Goal: Task Accomplishment & Management: Use online tool/utility

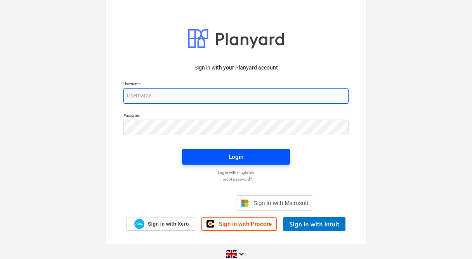
type input "[PERSON_NAME][EMAIL_ADDRESS][PERSON_NAME][DOMAIN_NAME]"
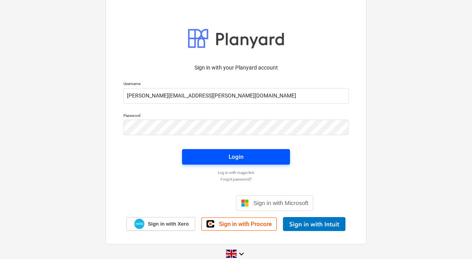
click at [231, 159] on div "Login" at bounding box center [236, 157] width 15 height 10
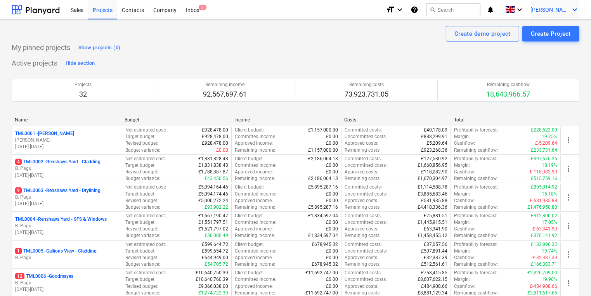
click at [474, 5] on icon "keyboard_arrow_down" at bounding box center [575, 9] width 9 height 9
click at [474, 30] on div "Settings" at bounding box center [556, 30] width 47 height 12
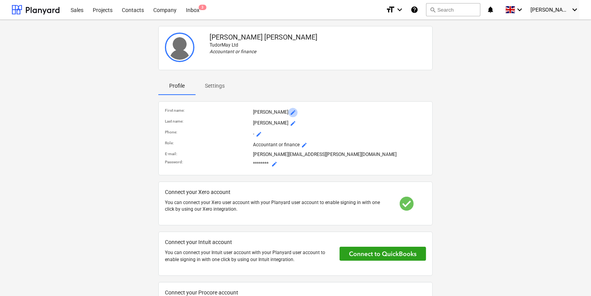
click at [289, 108] on button "mode_edit" at bounding box center [293, 112] width 9 height 9
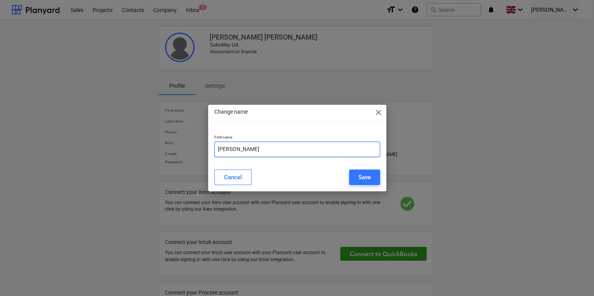
drag, startPoint x: 259, startPoint y: 148, endPoint x: 200, endPoint y: 161, distance: 60.5
click at [200, 161] on div "Change name close First name Carol Cancel Save" at bounding box center [297, 148] width 594 height 296
type input "Aurora"
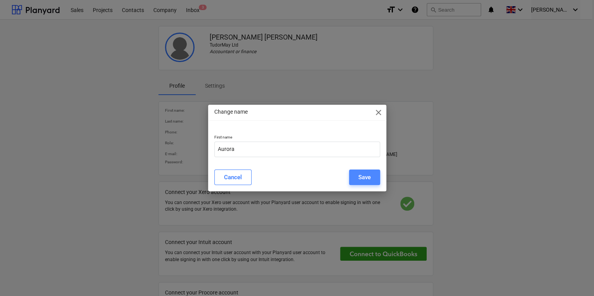
click at [369, 176] on div "Save" at bounding box center [364, 177] width 12 height 10
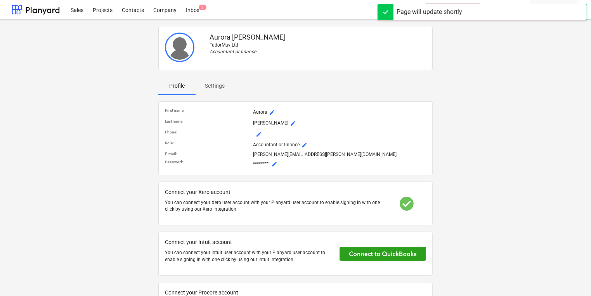
click at [290, 120] on span "mode_edit" at bounding box center [293, 123] width 6 height 6
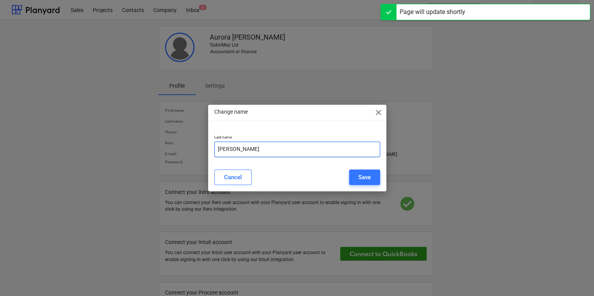
drag, startPoint x: 251, startPoint y: 150, endPoint x: 183, endPoint y: 158, distance: 68.5
click at [183, 158] on div "Change name close Last name Stevens Cancel Save" at bounding box center [297, 148] width 594 height 296
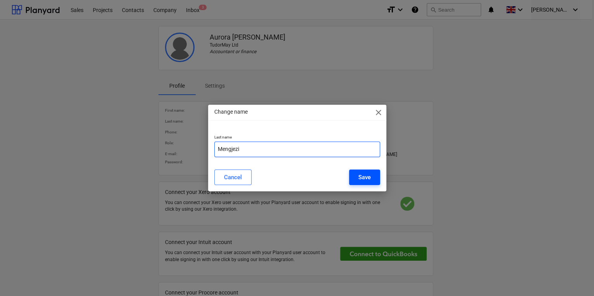
type input "Mengjezi"
click at [368, 171] on button "Save" at bounding box center [364, 178] width 31 height 16
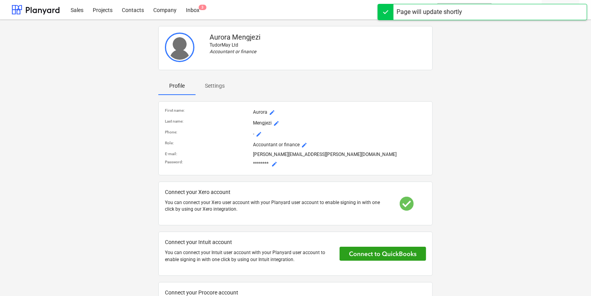
click at [256, 155] on p "[PERSON_NAME][EMAIL_ADDRESS][PERSON_NAME][DOMAIN_NAME]" at bounding box center [339, 154] width 173 height 7
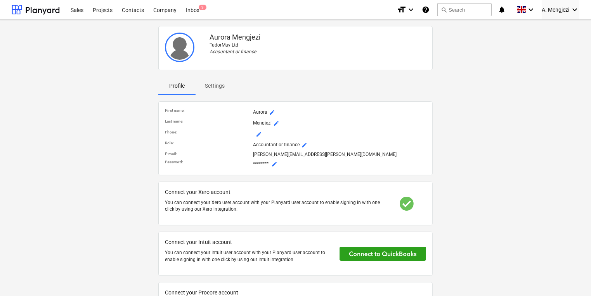
click at [280, 154] on p "[PERSON_NAME][EMAIL_ADDRESS][PERSON_NAME][DOMAIN_NAME]" at bounding box center [339, 154] width 173 height 7
click at [474, 9] on icon "keyboard_arrow_down" at bounding box center [575, 9] width 9 height 9
click at [474, 43] on div "Log out" at bounding box center [556, 43] width 47 height 12
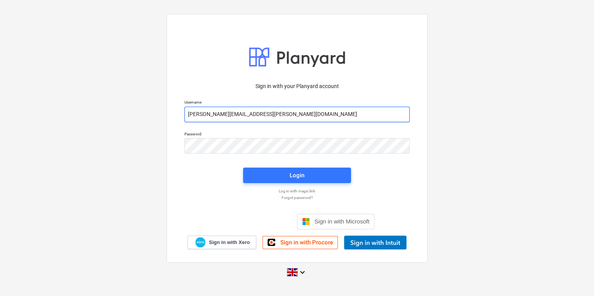
drag, startPoint x: 220, startPoint y: 116, endPoint x: 173, endPoint y: 114, distance: 47.4
click at [173, 114] on div "Sign in with your Planyard account Username carol.stevens@tudormay.com Password…" at bounding box center [297, 138] width 261 height 249
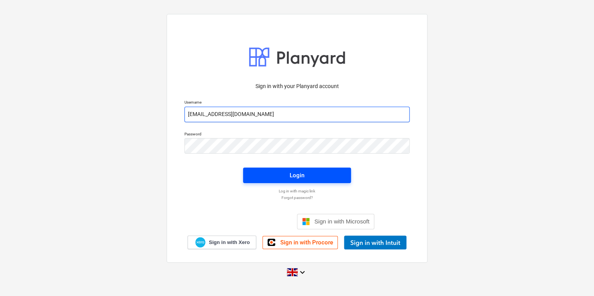
type input "aurora.mengjezi@tudormay.com"
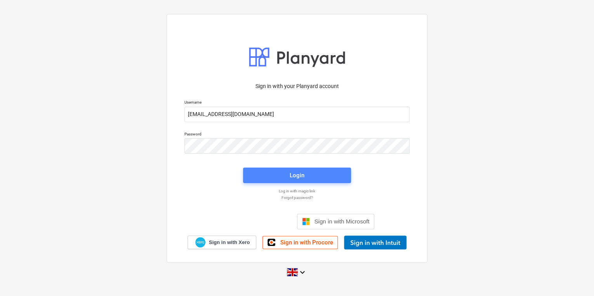
click at [331, 179] on span "Login" at bounding box center [296, 175] width 89 height 10
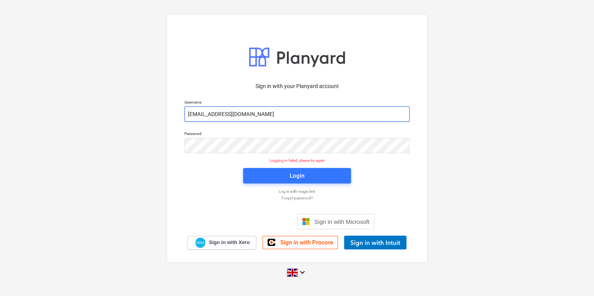
click at [227, 113] on input "aurora.mengjezi@tudormay.com" at bounding box center [296, 114] width 225 height 16
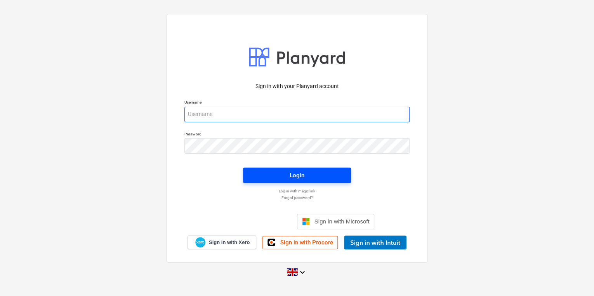
type input "[PERSON_NAME][EMAIL_ADDRESS][PERSON_NAME][DOMAIN_NAME]"
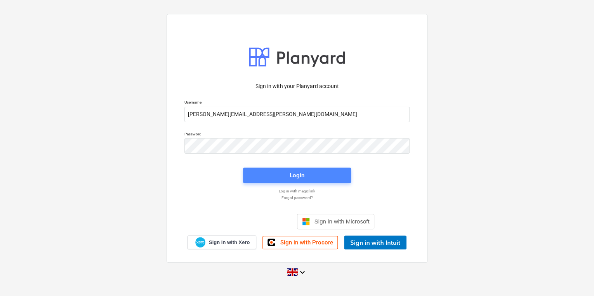
click at [294, 176] on div "Login" at bounding box center [297, 175] width 15 height 10
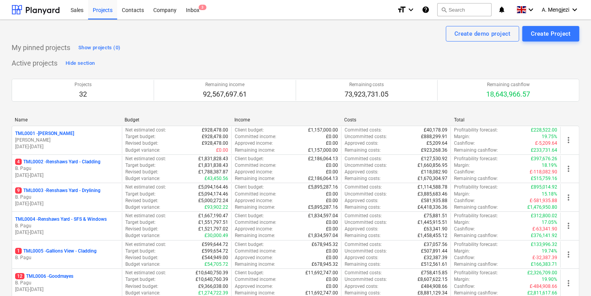
click at [58, 197] on p "B. Pagu" at bounding box center [67, 197] width 104 height 7
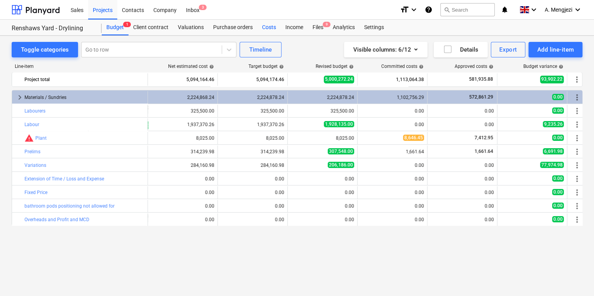
click at [270, 25] on div "Costs" at bounding box center [268, 28] width 23 height 16
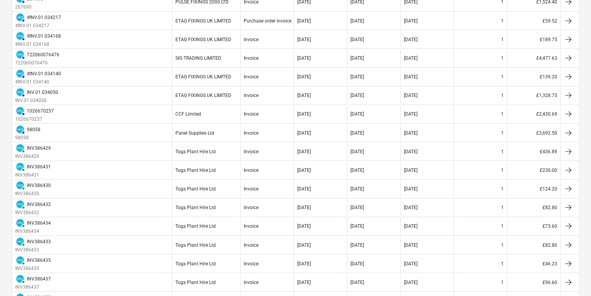
scroll to position [825, 0]
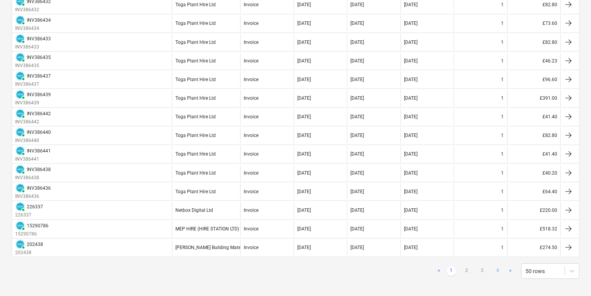
click at [500, 267] on link "4" at bounding box center [498, 271] width 9 height 9
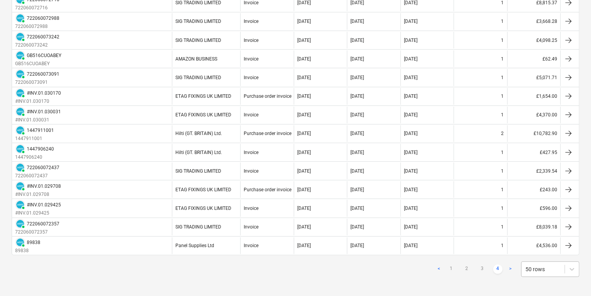
scroll to position [420, 0]
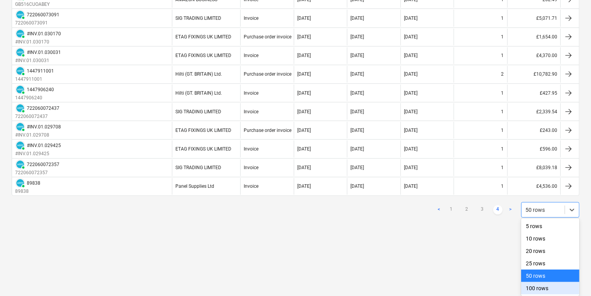
click at [543, 287] on div "100 rows" at bounding box center [551, 288] width 58 height 12
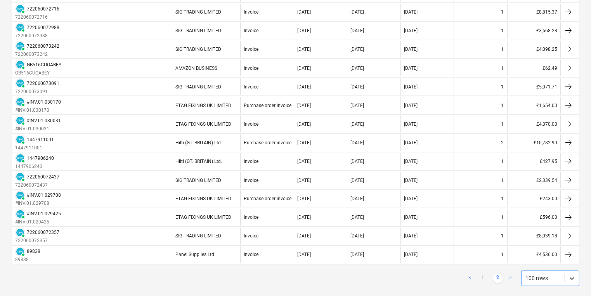
scroll to position [1290, 0]
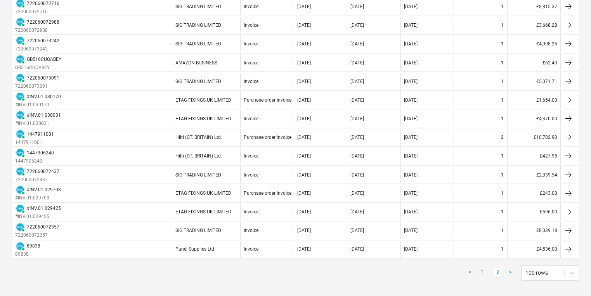
click at [512, 269] on link ">" at bounding box center [510, 273] width 9 height 9
click at [482, 269] on link "1" at bounding box center [482, 273] width 9 height 9
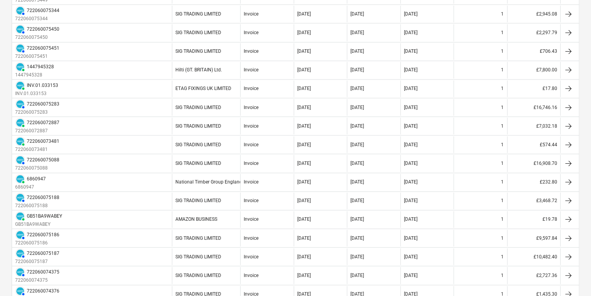
scroll to position [1755, 0]
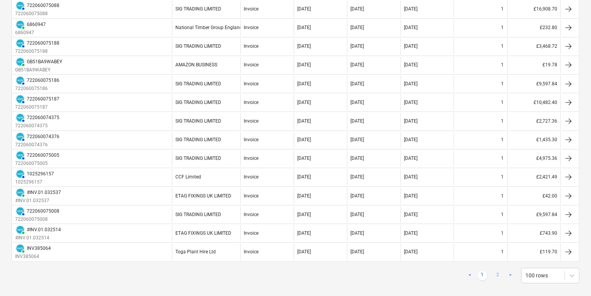
click at [500, 271] on link "2" at bounding box center [498, 275] width 9 height 9
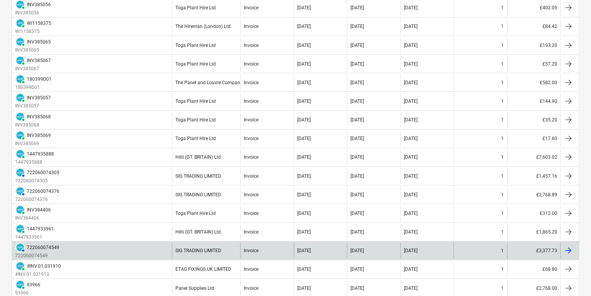
scroll to position [621, 0]
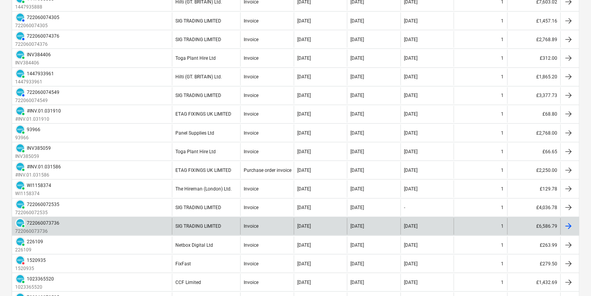
click at [570, 222] on div at bounding box center [568, 226] width 9 height 9
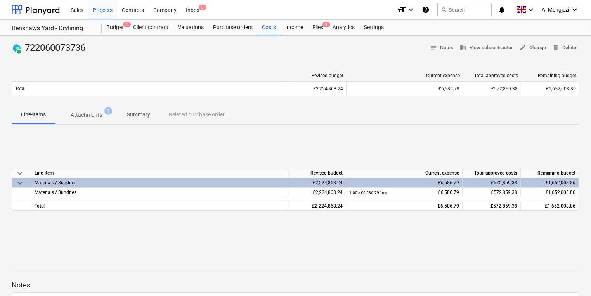
click at [536, 46] on span "edit Change" at bounding box center [533, 47] width 27 height 9
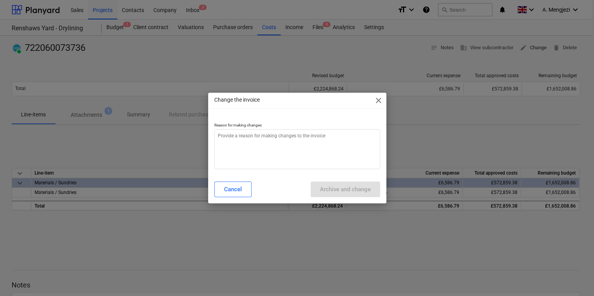
type textarea "x"
click at [261, 137] on textarea at bounding box center [297, 149] width 166 height 40
type textarea "A"
type textarea "x"
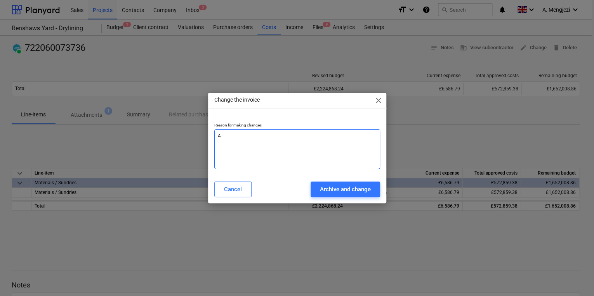
type textarea "Al"
type textarea "x"
type textarea "All"
type textarea "x"
type textarea "Allo"
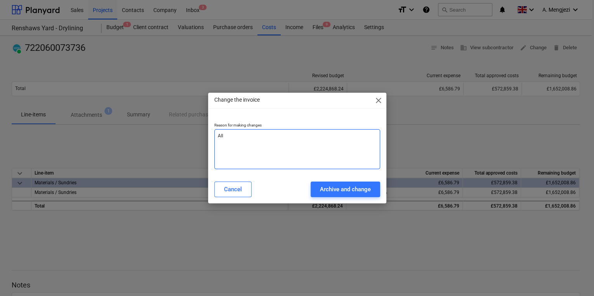
type textarea "x"
type textarea "Alloc"
type textarea "x"
type textarea "Alloca"
type textarea "x"
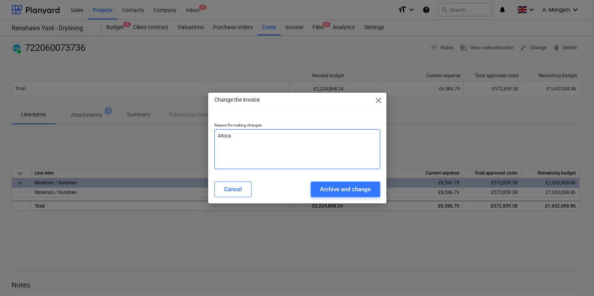
type textarea "Allocat"
type textarea "x"
type textarea "Allocate"
type textarea "x"
type textarea "Allocate"
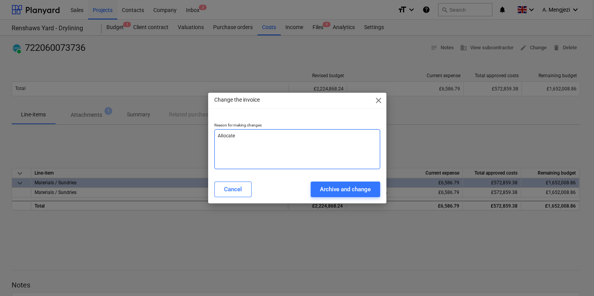
type textarea "x"
type textarea "Allocate t"
type textarea "x"
type textarea "Allocate to"
type textarea "x"
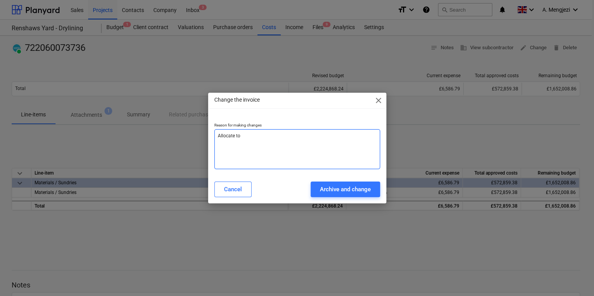
type textarea "Allocate to"
type textarea "x"
type textarea "Allocate to P"
type textarea "x"
type textarea "Allocate to PO"
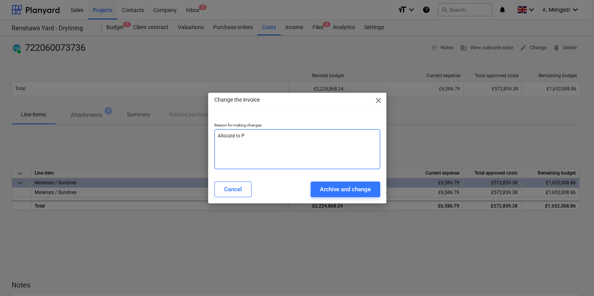
type textarea "x"
type textarea "Allocate to PO"
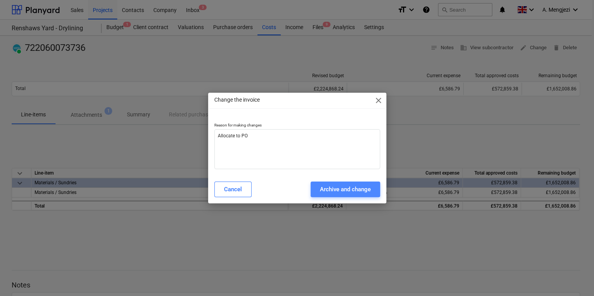
click at [350, 189] on div "Archive and change" at bounding box center [345, 189] width 51 height 10
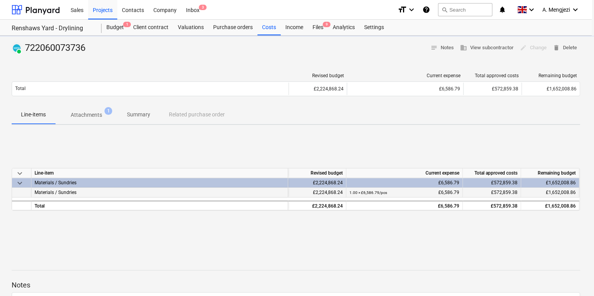
type textarea "x"
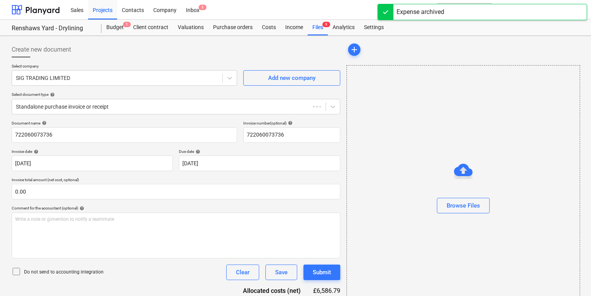
type input "722060073736"
type input "[DATE]"
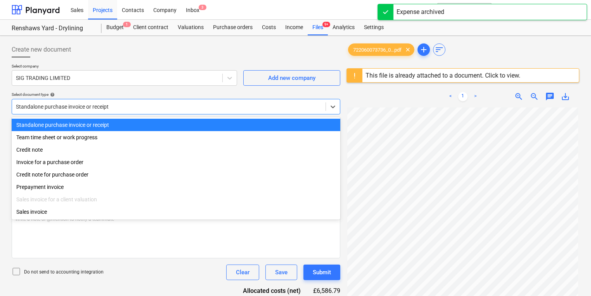
click at [183, 107] on div at bounding box center [169, 107] width 306 height 8
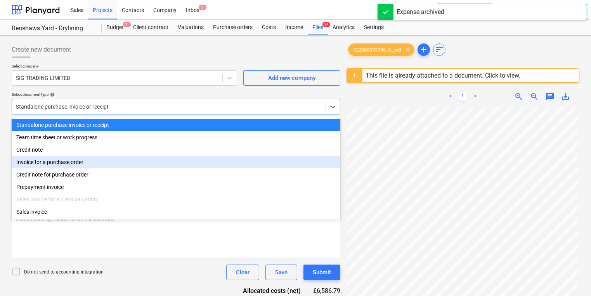
click at [134, 165] on div "Invoice for a purchase order" at bounding box center [176, 162] width 329 height 12
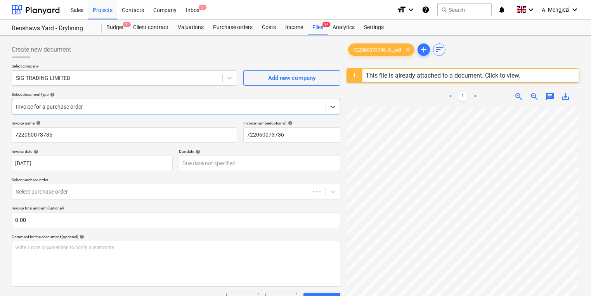
type input "[DATE]"
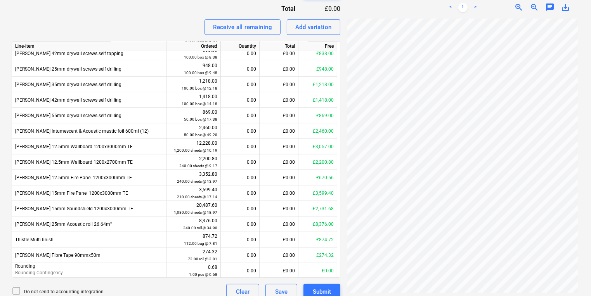
scroll to position [177, 0]
click at [340, 269] on div "Line-item Ordered Quantity Total Free [PERSON_NAME] Flat Fixing Plate 0.7/70 24…" at bounding box center [176, 159] width 329 height 237
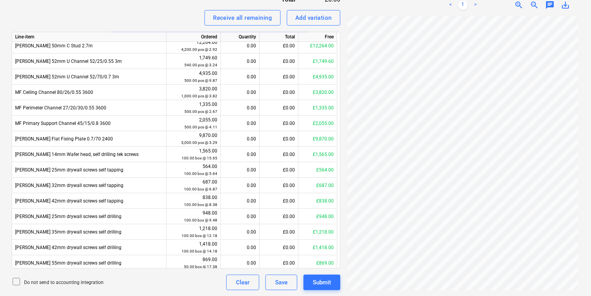
scroll to position [11, 0]
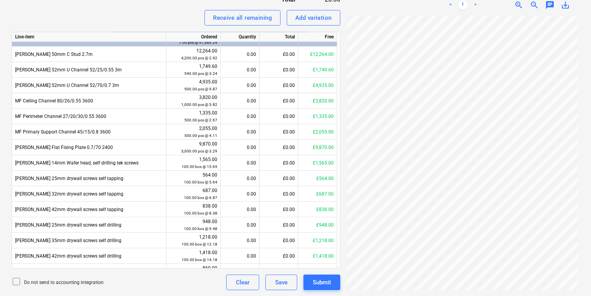
click at [341, 83] on div "Create new document Select company SIG TRADING LIMITED Add new company Select d…" at bounding box center [176, 6] width 335 height 575
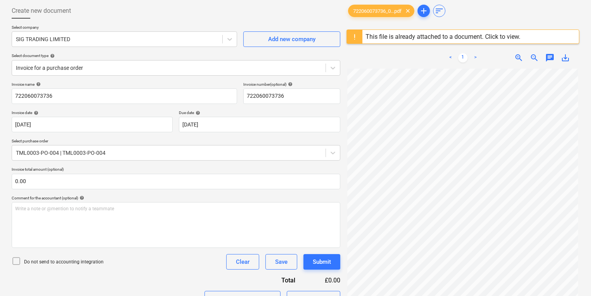
scroll to position [0, 0]
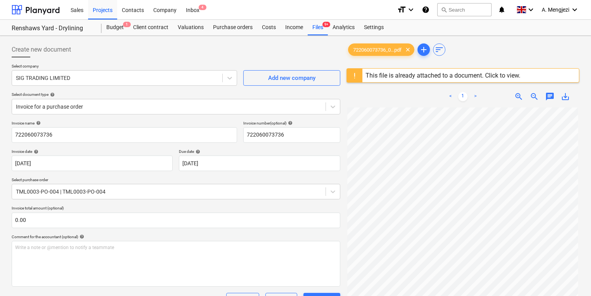
click at [488, 70] on div "This file is already attached to a document. Click to view." at bounding box center [443, 76] width 161 height 14
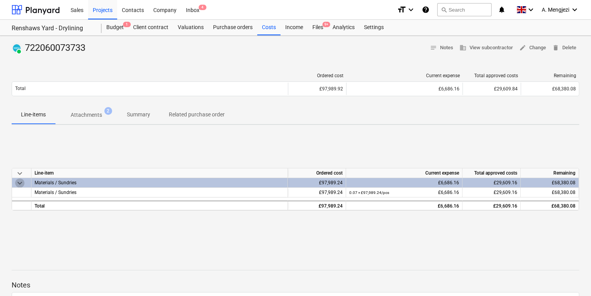
click at [16, 182] on span "keyboard_arrow_down" at bounding box center [19, 183] width 9 height 9
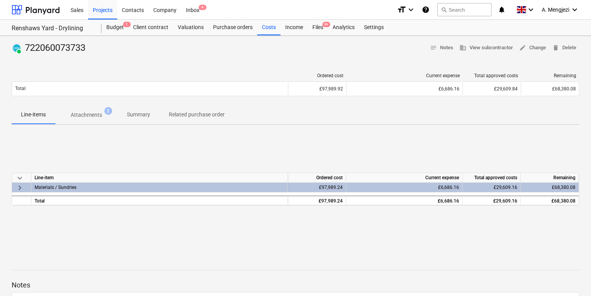
click at [23, 174] on span "keyboard_arrow_down" at bounding box center [19, 178] width 9 height 9
click at [84, 115] on p "Attachments" at bounding box center [86, 115] width 31 height 8
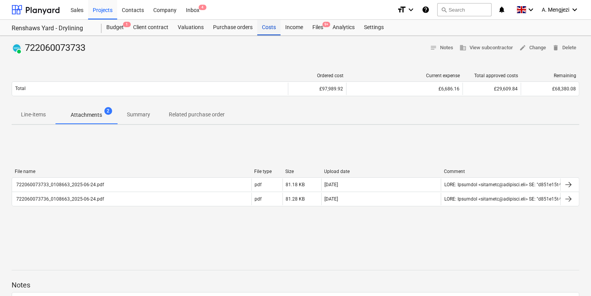
click at [264, 28] on div "Costs" at bounding box center [268, 28] width 23 height 16
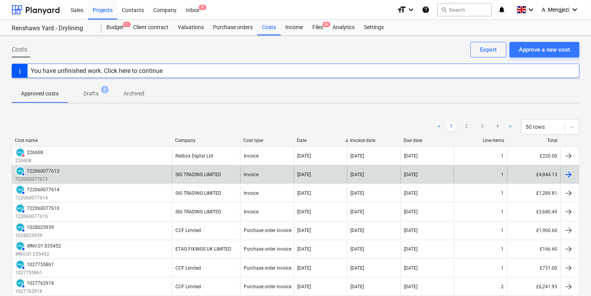
click at [115, 175] on div "AUTHORISED 722060077613 722060077613" at bounding box center [92, 174] width 160 height 17
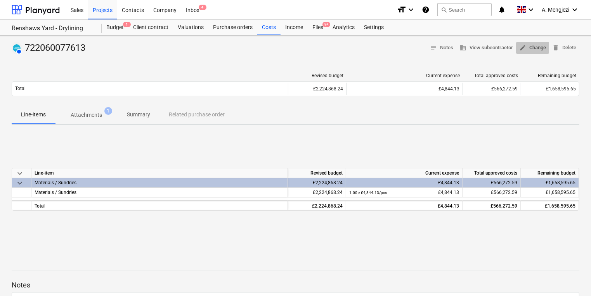
click at [531, 49] on span "edit Change" at bounding box center [533, 47] width 27 height 9
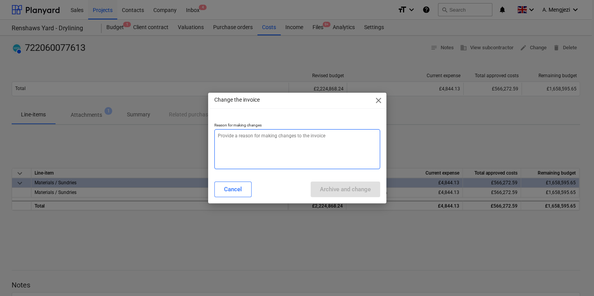
click at [312, 143] on textarea at bounding box center [297, 149] width 166 height 40
type textarea "x"
type textarea "A"
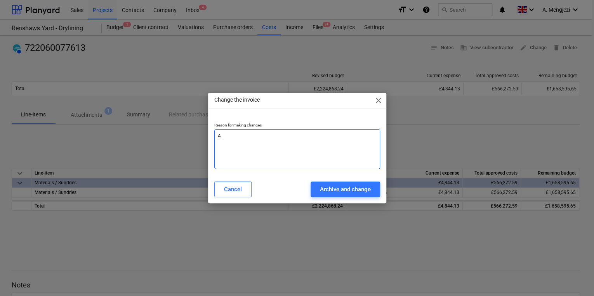
type textarea "x"
type textarea "Al"
type textarea "x"
type textarea "All"
type textarea "x"
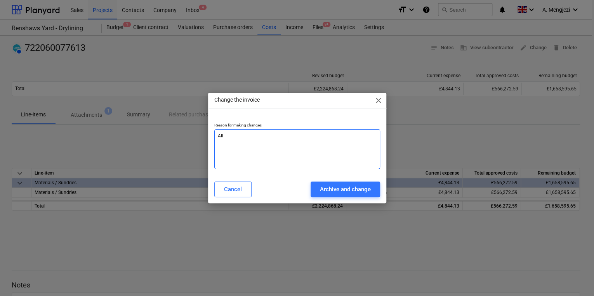
type textarea "Allo"
type textarea "x"
type textarea "Alloc"
type textarea "x"
type textarea "Alloca"
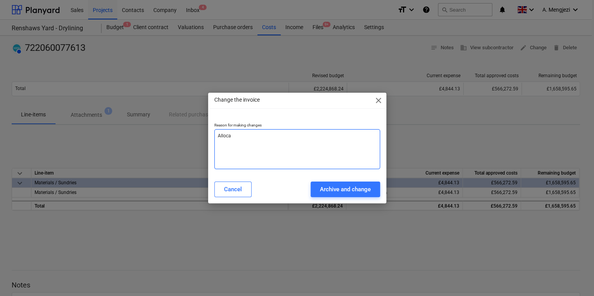
type textarea "x"
type textarea "Allocat"
type textarea "x"
type textarea "Allocate"
type textarea "x"
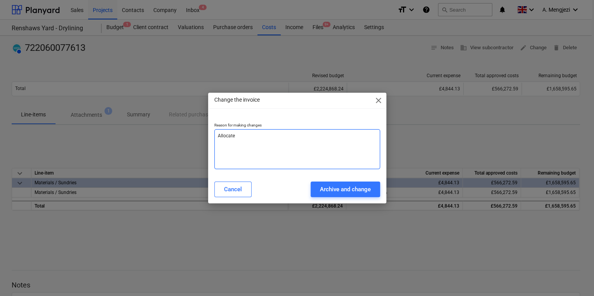
type textarea "Allocate"
type textarea "x"
type textarea "Allocate t"
type textarea "x"
type textarea "Allocate to"
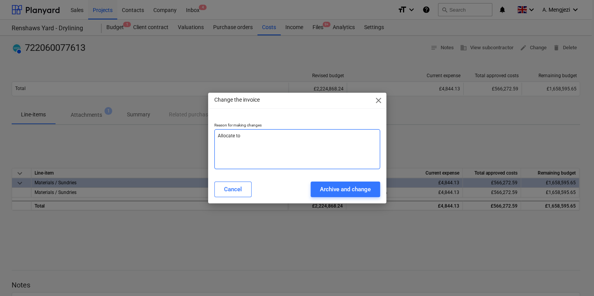
type textarea "x"
type textarea "Allocate to"
type textarea "x"
type textarea "Allocate to P"
type textarea "x"
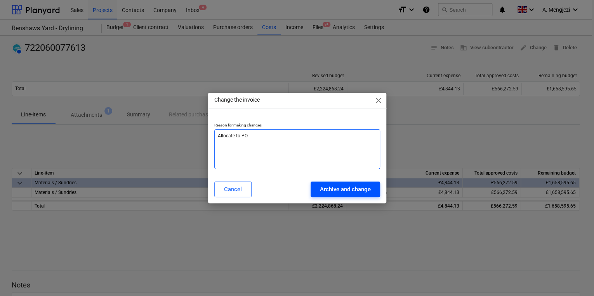
type textarea "Allocate to PO"
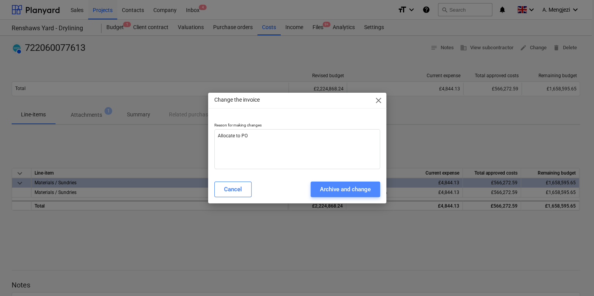
click at [340, 188] on div "Archive and change" at bounding box center [345, 189] width 51 height 10
type textarea "x"
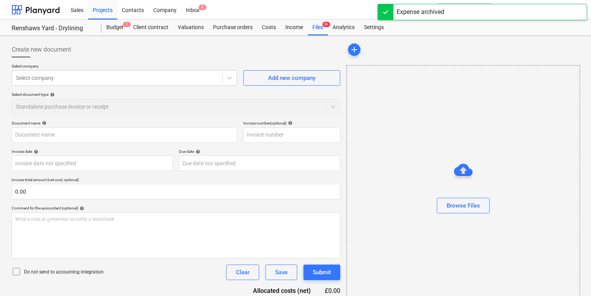
type input "722060077613"
type input "[DATE]"
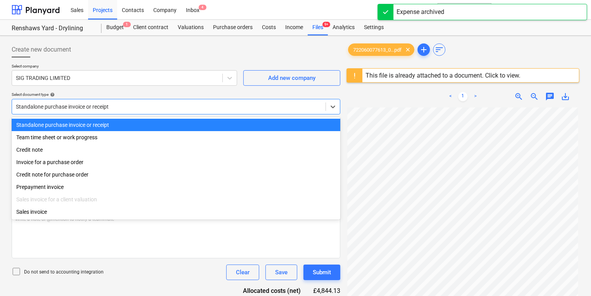
click at [113, 103] on div at bounding box center [169, 107] width 306 height 8
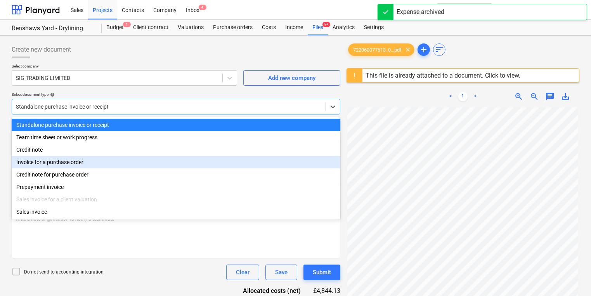
click at [101, 165] on div "Invoice for a purchase order" at bounding box center [176, 162] width 329 height 12
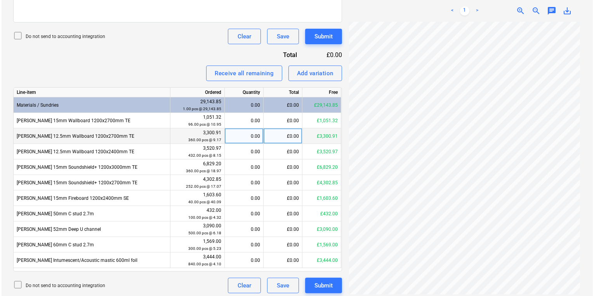
scroll to position [268, 0]
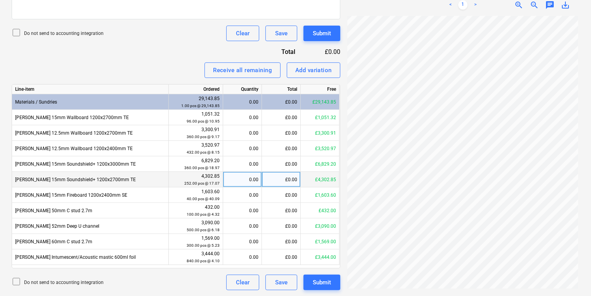
click at [231, 179] on div "0.00" at bounding box center [242, 180] width 32 height 16
type input "84"
click at [239, 186] on div "84.00" at bounding box center [242, 180] width 32 height 16
type input "168"
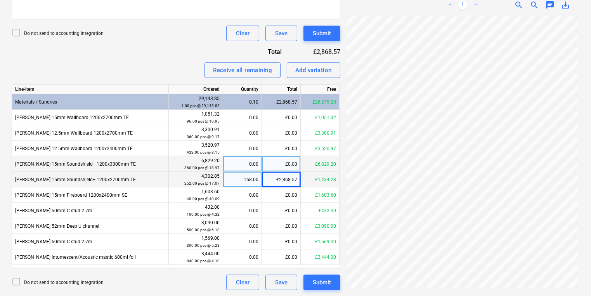
click at [244, 163] on div "0.00" at bounding box center [242, 165] width 32 height 16
type input "108"
click at [284, 162] on div "£2,048.76" at bounding box center [281, 165] width 39 height 16
type input "2049.13"
click at [278, 178] on div "£2,868.57" at bounding box center [281, 180] width 39 height 16
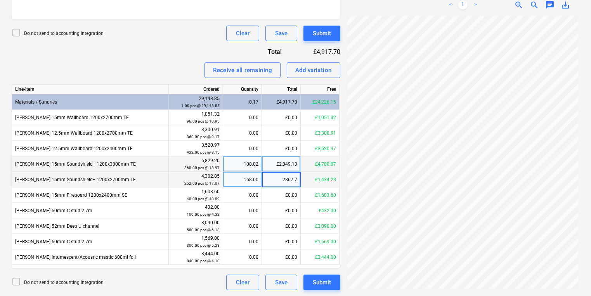
type input "2867.77"
click at [16, 31] on icon at bounding box center [16, 32] width 9 height 9
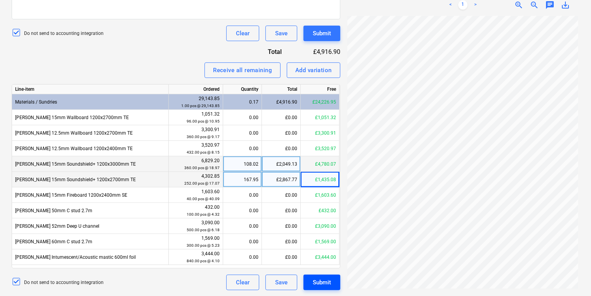
click at [319, 283] on div "Submit" at bounding box center [322, 283] width 18 height 10
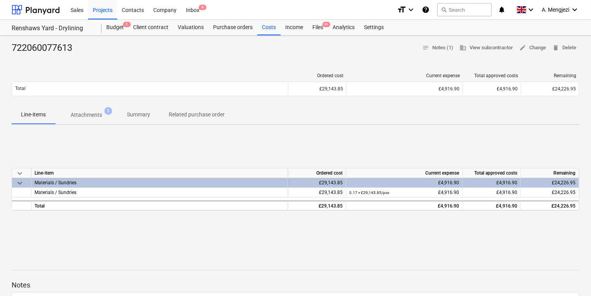
click at [76, 115] on p "Attachments" at bounding box center [86, 115] width 31 height 8
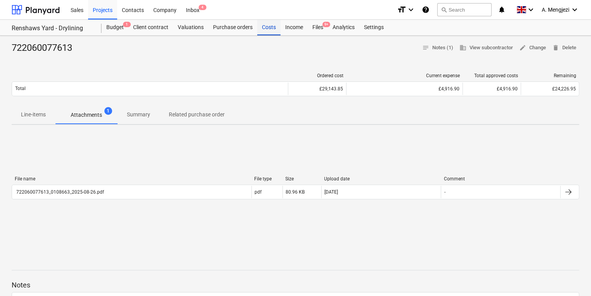
click at [270, 26] on div "Costs" at bounding box center [268, 28] width 23 height 16
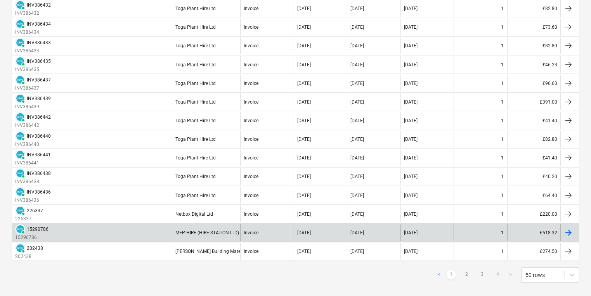
scroll to position [820, 0]
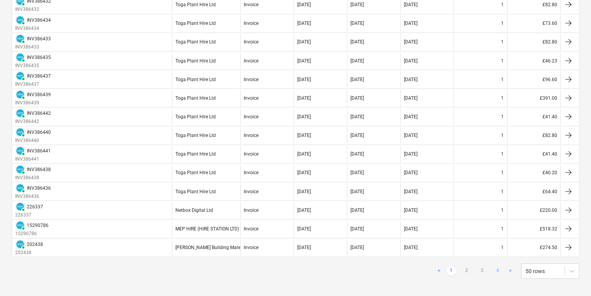
click at [496, 267] on link "4" at bounding box center [498, 271] width 9 height 9
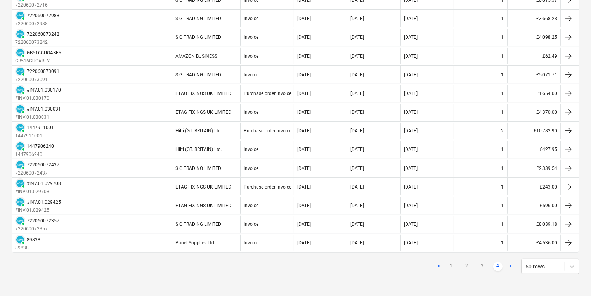
scroll to position [340, 0]
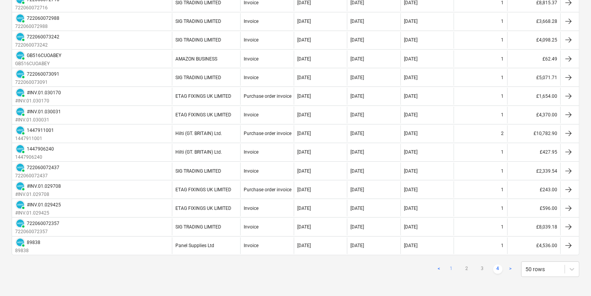
click at [454, 265] on link "1" at bounding box center [451, 269] width 9 height 9
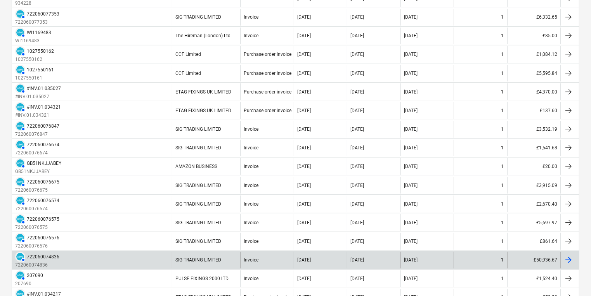
scroll to position [336, 0]
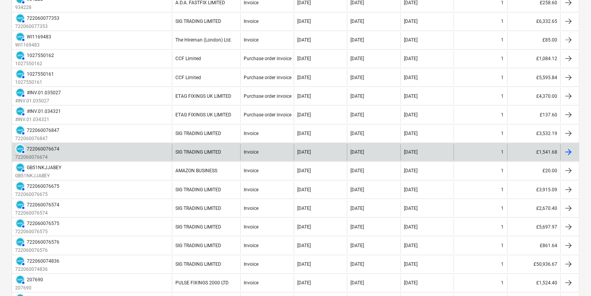
click at [571, 150] on div at bounding box center [568, 152] width 9 height 9
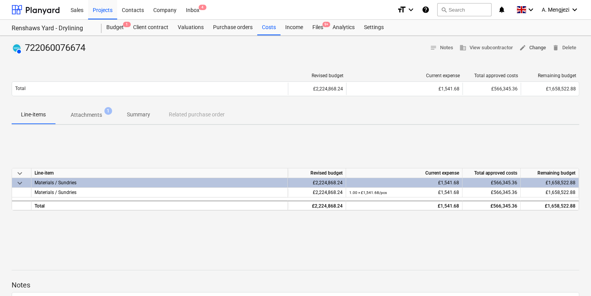
click at [532, 50] on span "edit Change" at bounding box center [533, 47] width 27 height 9
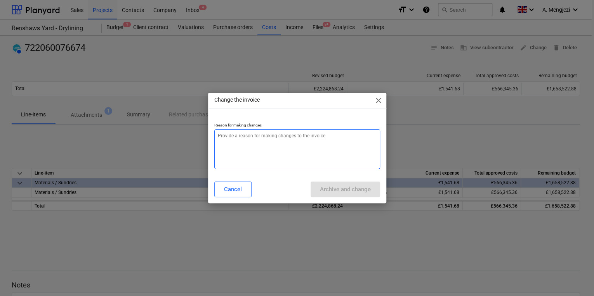
click at [277, 139] on textarea at bounding box center [297, 149] width 166 height 40
type textarea "x"
type textarea "A"
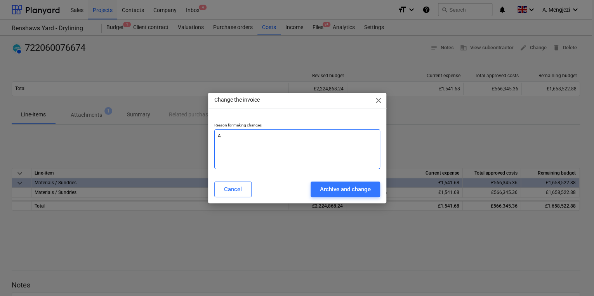
type textarea "x"
type textarea "Al"
type textarea "x"
type textarea "All"
type textarea "x"
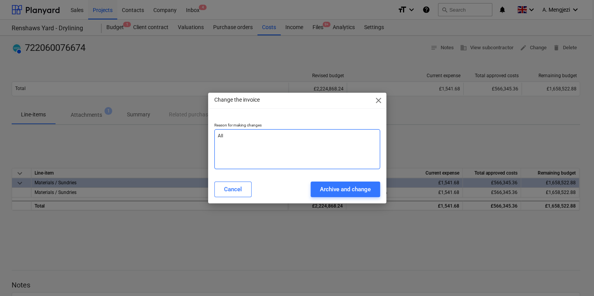
type textarea "Allo"
type textarea "x"
type textarea "Alloc"
type textarea "x"
type textarea "Alloca"
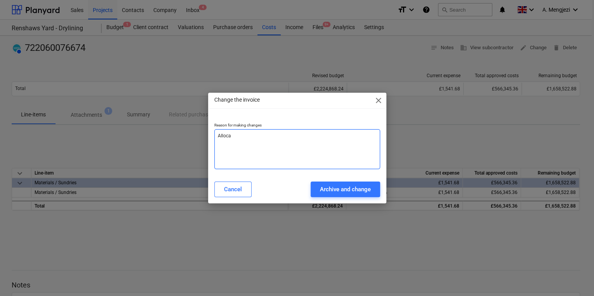
type textarea "x"
type textarea "Allocat"
type textarea "x"
type textarea "Allocate"
type textarea "x"
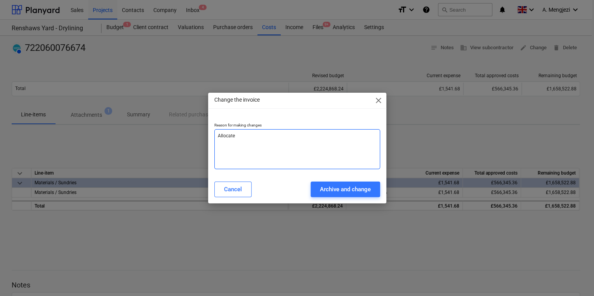
type textarea "Allocate"
type textarea "x"
type textarea "Allocate t"
type textarea "x"
type textarea "Allocate to"
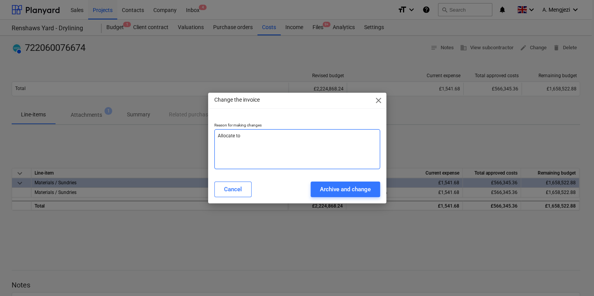
type textarea "x"
type textarea "Allocate to"
type textarea "x"
type textarea "Allocate to P"
type textarea "x"
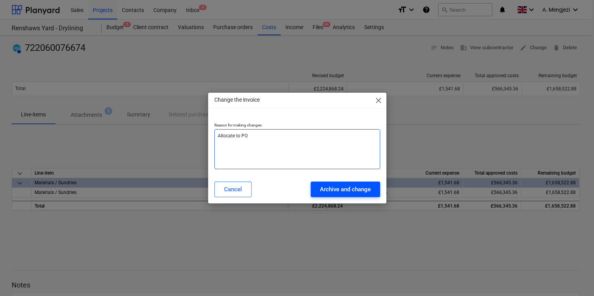
type textarea "Allocate to PO"
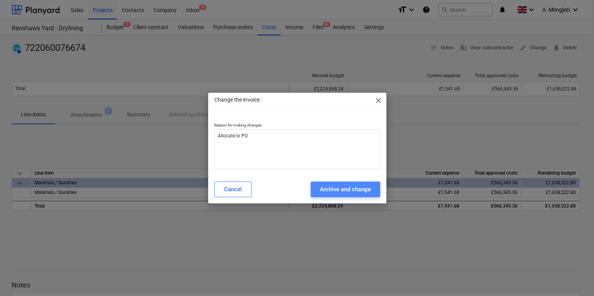
click at [324, 186] on div "Archive and change" at bounding box center [345, 189] width 51 height 10
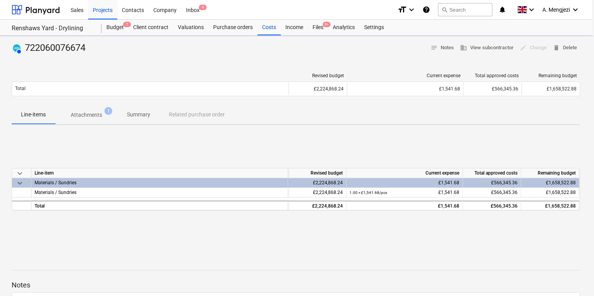
type textarea "x"
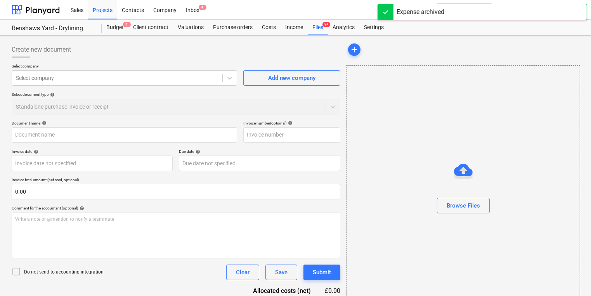
type input "722060076674"
type input "[DATE]"
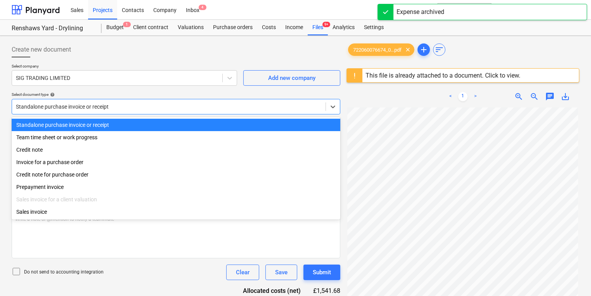
click at [127, 105] on div at bounding box center [169, 107] width 306 height 8
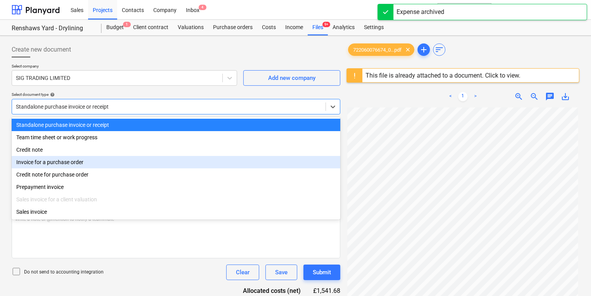
click at [87, 165] on div "Invoice for a purchase order" at bounding box center [176, 162] width 329 height 12
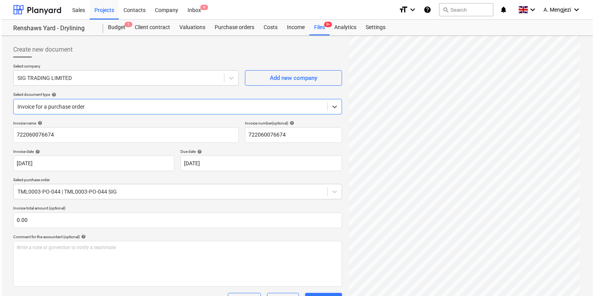
scroll to position [128, 0]
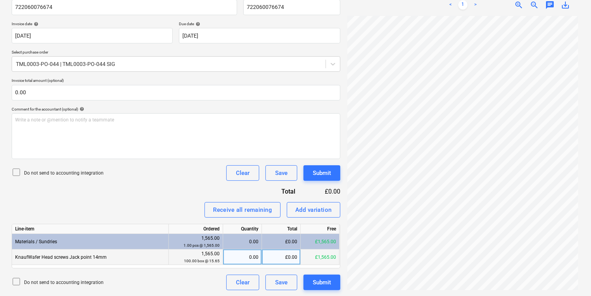
click at [279, 259] on div "£0.00" at bounding box center [281, 258] width 39 height 16
type input "1565.15"
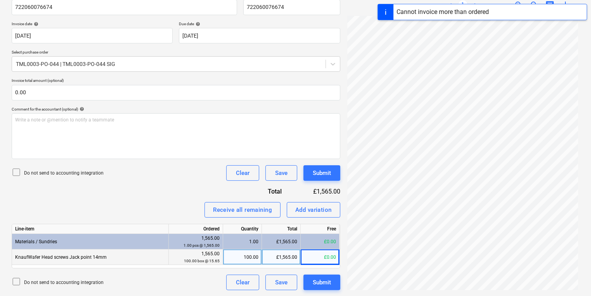
click at [16, 171] on icon at bounding box center [16, 172] width 9 height 9
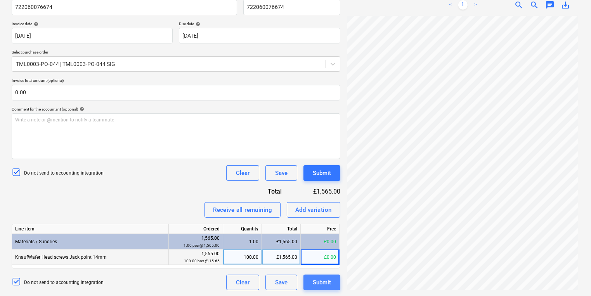
click at [328, 283] on div "Submit" at bounding box center [322, 283] width 18 height 10
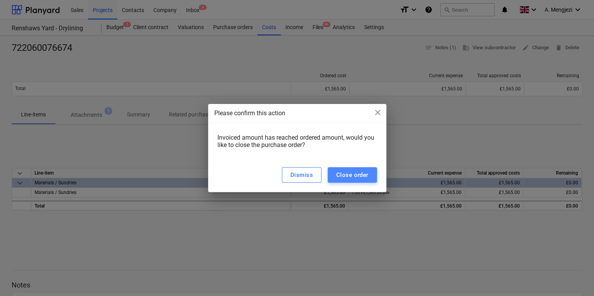
click at [356, 177] on div "Close order" at bounding box center [352, 175] width 32 height 10
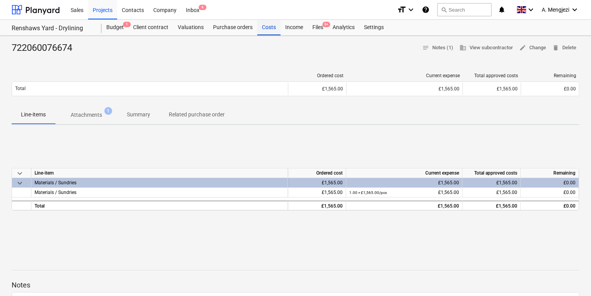
click at [271, 28] on div "Costs" at bounding box center [268, 28] width 23 height 16
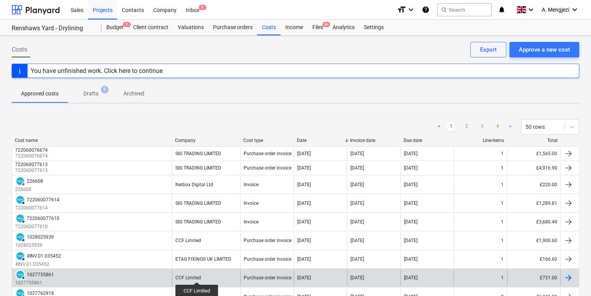
scroll to position [155, 0]
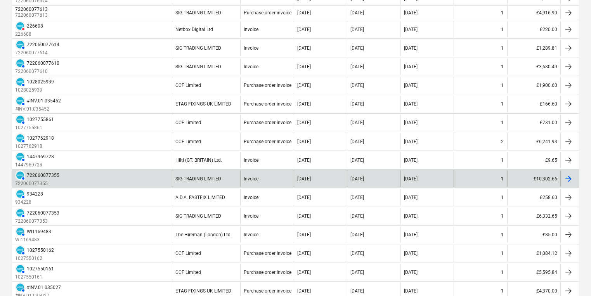
click at [569, 176] on div at bounding box center [568, 178] width 9 height 9
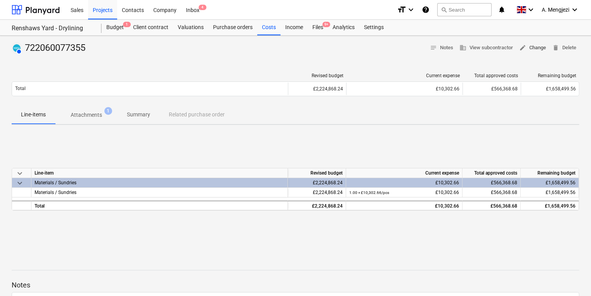
click at [531, 47] on span "edit Change" at bounding box center [533, 47] width 27 height 9
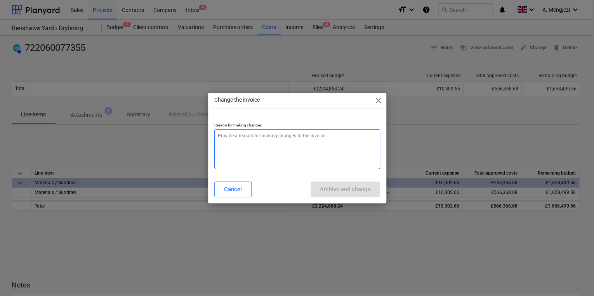
click at [239, 135] on textarea at bounding box center [297, 149] width 166 height 40
type textarea "x"
type textarea "A"
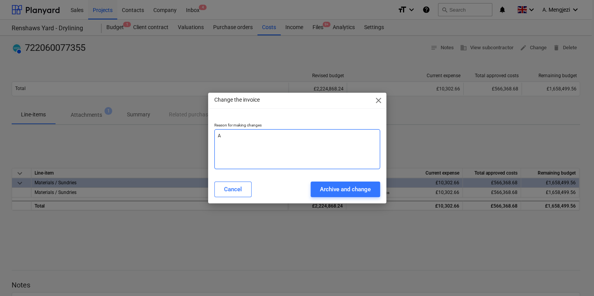
type textarea "x"
type textarea "Al"
type textarea "x"
type textarea "All"
type textarea "x"
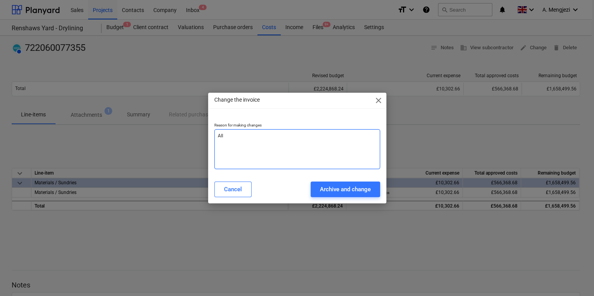
type textarea "Allo"
type textarea "x"
type textarea "Alloc"
type textarea "x"
type textarea "Alloca"
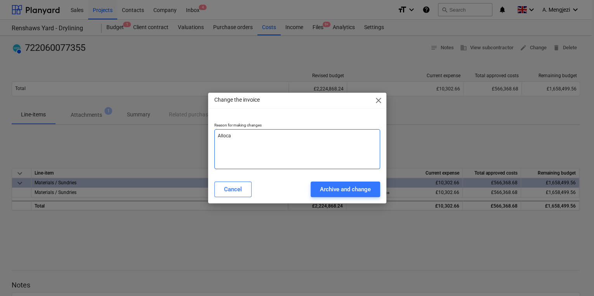
type textarea "x"
type textarea "Allocat"
type textarea "x"
type textarea "Allocate"
type textarea "x"
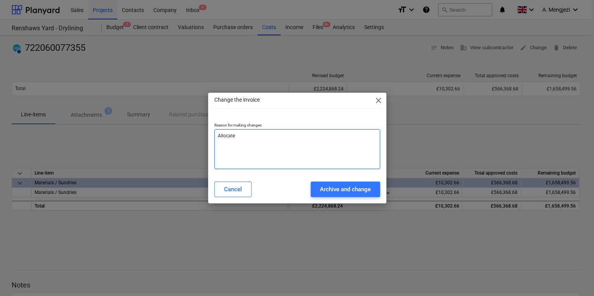
type textarea "Allocate"
type textarea "x"
type textarea "Allocate t"
type textarea "x"
type textarea "Allocate to"
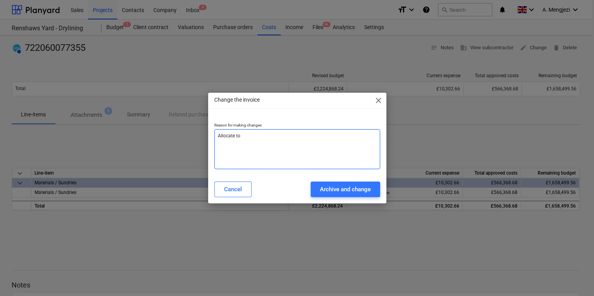
type textarea "x"
type textarea "Allocate to"
type textarea "x"
type textarea "Allocate to P"
type textarea "x"
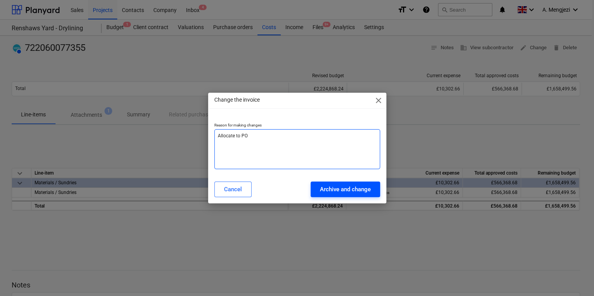
type textarea "Allocate to PO"
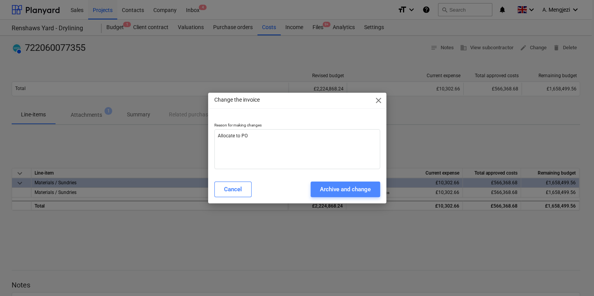
click at [343, 185] on div "Archive and change" at bounding box center [345, 189] width 51 height 10
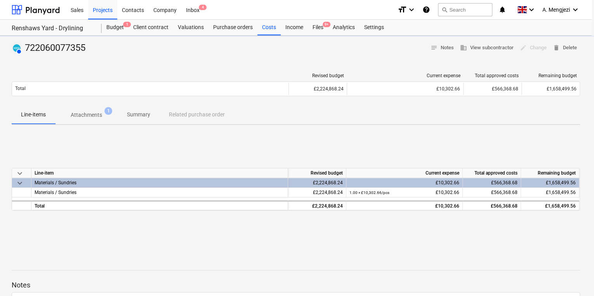
type textarea "x"
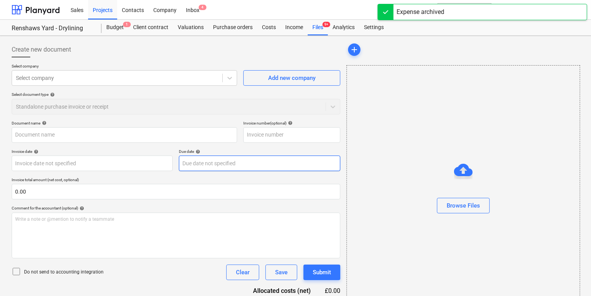
type input "722060077355"
type input "[DATE]"
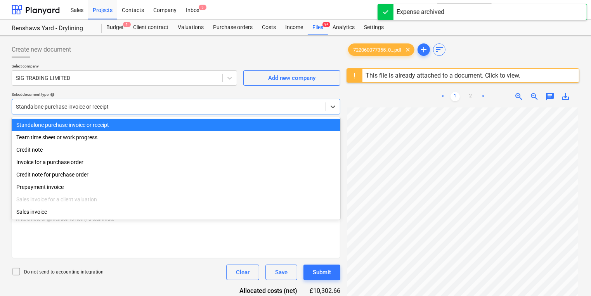
click at [157, 110] on div at bounding box center [169, 107] width 306 height 8
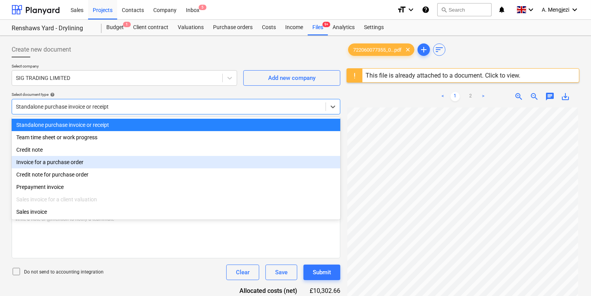
click at [132, 165] on div "Invoice for a purchase order" at bounding box center [176, 162] width 329 height 12
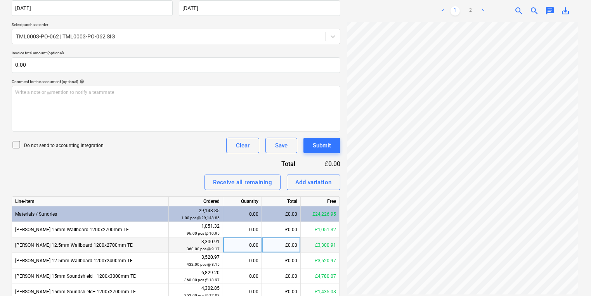
scroll to position [268, 0]
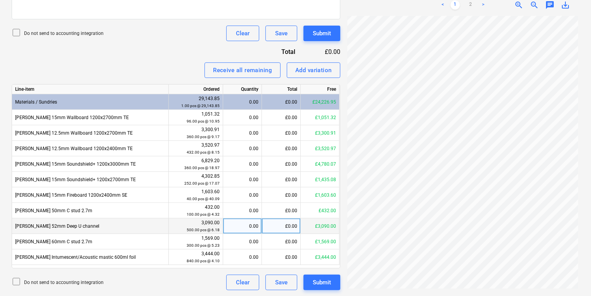
click at [267, 228] on div "£0.00" at bounding box center [281, 227] width 39 height 16
type input "43.26"
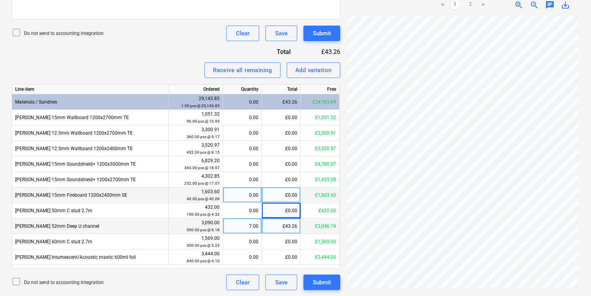
click at [275, 193] on div "£0.00" at bounding box center [281, 196] width 39 height 16
type input "1604.45"
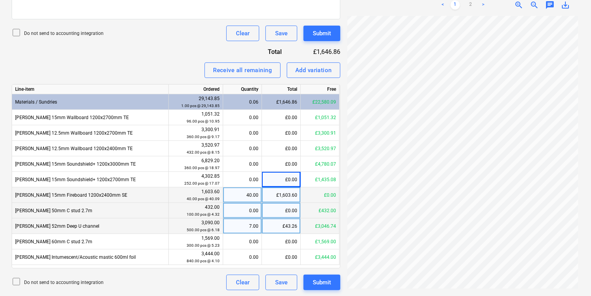
click at [292, 210] on div "£0.00" at bounding box center [281, 211] width 39 height 16
type input "291.60"
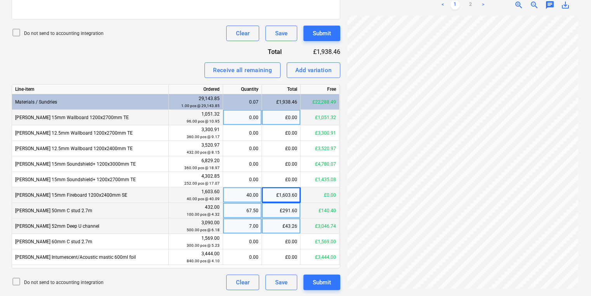
click at [272, 115] on div "£0.00" at bounding box center [281, 118] width 39 height 16
type input "1051.35"
click at [280, 116] on div "£1,051.32" at bounding box center [281, 118] width 39 height 16
click at [280, 116] on div "£0.00" at bounding box center [281, 118] width 39 height 16
type input "1051.35"
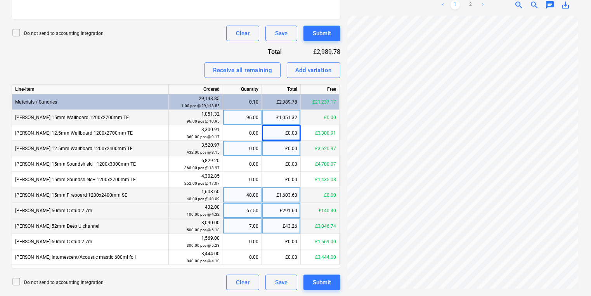
click at [275, 151] on div "£0.00" at bounding box center [281, 149] width 39 height 16
type input "586.92"
click at [472, 7] on link "2" at bounding box center [470, 4] width 9 height 9
click at [454, 4] on link "1" at bounding box center [455, 4] width 9 height 9
click at [470, 3] on link "2" at bounding box center [470, 4] width 9 height 9
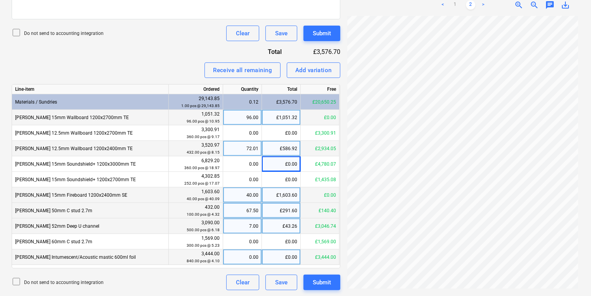
click at [283, 256] on div "£0.00" at bounding box center [281, 258] width 39 height 16
type input "2509.02"
type input "1745.87"
click at [456, 2] on link "1" at bounding box center [455, 4] width 9 height 9
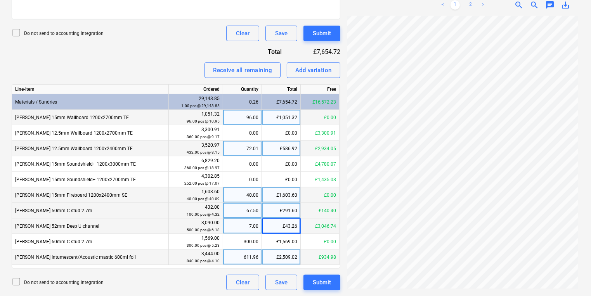
click at [470, 2] on link "2" at bounding box center [470, 4] width 9 height 9
click at [457, 0] on link "1" at bounding box center [455, 4] width 9 height 9
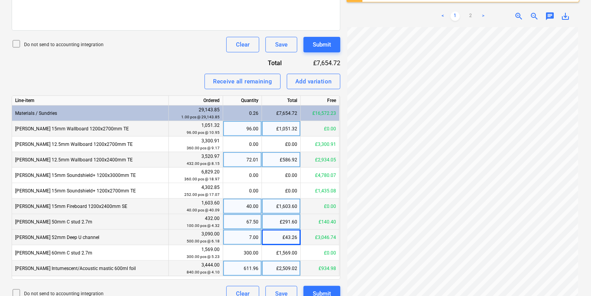
scroll to position [255, 0]
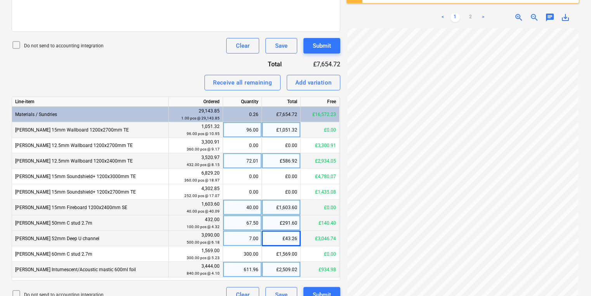
click at [283, 236] on div "£43.26" at bounding box center [281, 239] width 39 height 16
type input "1235.96"
click at [473, 14] on link "2" at bounding box center [470, 17] width 9 height 9
click at [457, 13] on link "1" at bounding box center [455, 17] width 9 height 9
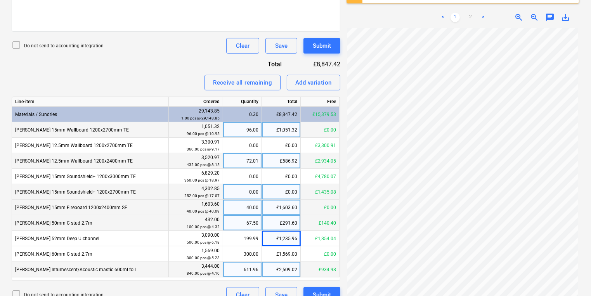
click at [279, 191] on div "£0.00" at bounding box center [281, 192] width 39 height 16
type input "1434.39"
click at [279, 193] on div "£1,434.39" at bounding box center [281, 192] width 39 height 16
type input "1435.08"
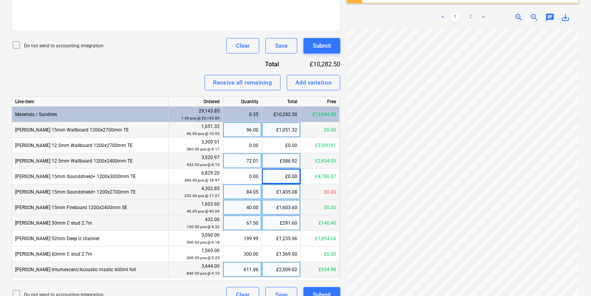
click at [290, 191] on div "£1,435.08" at bounding box center [281, 192] width 39 height 16
click at [295, 193] on input "1435.08" at bounding box center [281, 191] width 38 height 15
type input "1435.07"
click at [295, 193] on div "£1,435.07" at bounding box center [281, 192] width 39 height 16
click at [295, 193] on input "1435.07" at bounding box center [281, 191] width 38 height 15
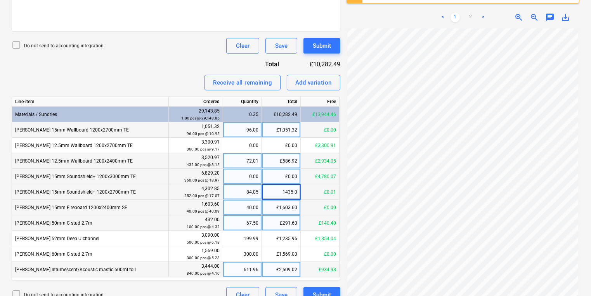
type input "1435.08"
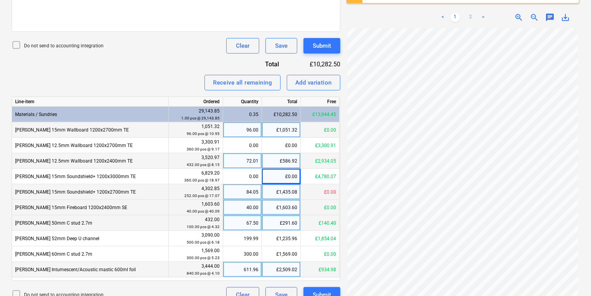
click at [470, 15] on link "2" at bounding box center [470, 17] width 9 height 9
click at [457, 16] on link "1" at bounding box center [455, 17] width 9 height 9
click at [470, 17] on link "2" at bounding box center [470, 17] width 9 height 9
click at [321, 79] on div "Add variation" at bounding box center [314, 83] width 37 height 10
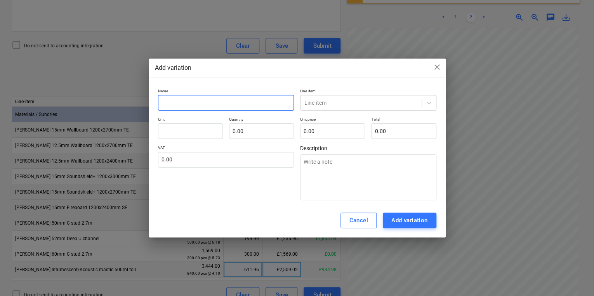
click at [178, 104] on input "text" at bounding box center [226, 103] width 136 height 16
type textarea "x"
type input "K"
type textarea "x"
type input "Kn"
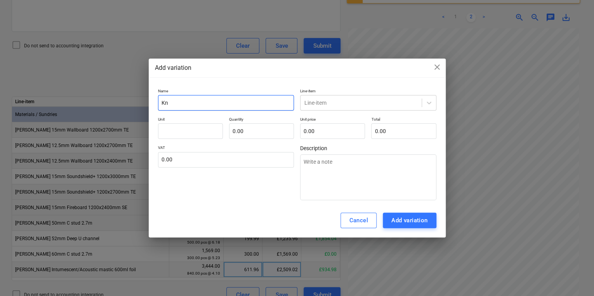
type textarea "x"
type input "Kna"
type textarea "x"
type input "Knau"
type textarea "x"
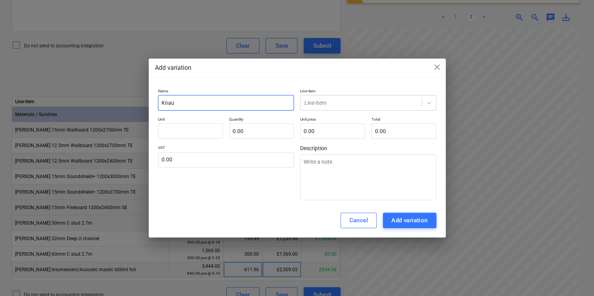
type input "[PERSON_NAME]"
type textarea "x"
type input "[PERSON_NAME]"
type textarea "x"
type input "[PERSON_NAME]"
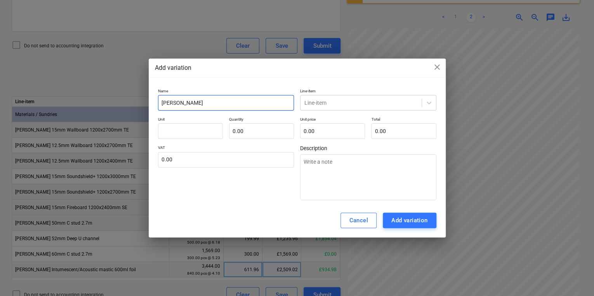
type textarea "x"
type input "[PERSON_NAME] 6"
type textarea "x"
type input "[PERSON_NAME] 60"
type textarea "x"
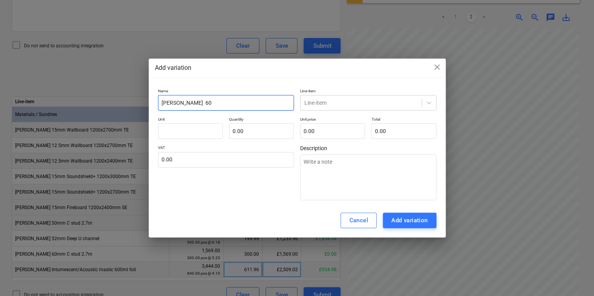
type input "[PERSON_NAME] 60m"
type textarea "x"
type input "[PERSON_NAME] 60mm"
type textarea "x"
type input "[PERSON_NAME] 60mm"
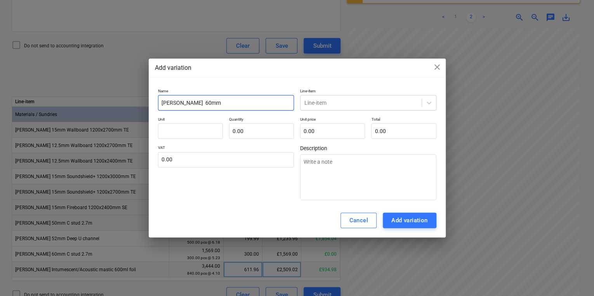
type textarea "x"
type input "[PERSON_NAME] 60mm C"
type textarea "x"
type input "[PERSON_NAME] 60mm C"
type textarea "x"
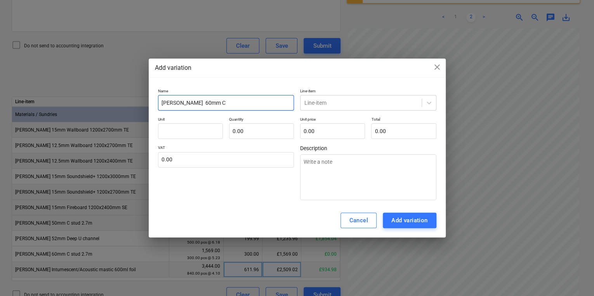
type input "[PERSON_NAME] 60mm C s"
type textarea "x"
type input "[PERSON_NAME] 60mm C st"
type textarea "x"
type input "[PERSON_NAME] 60mm C stu"
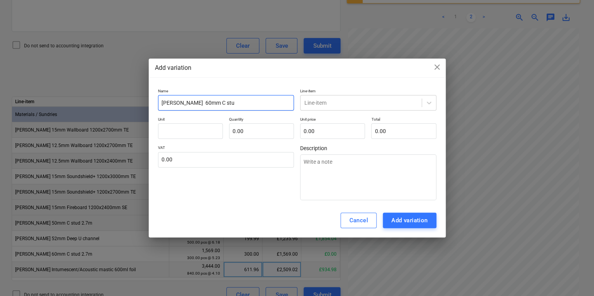
type textarea "x"
type input "[PERSON_NAME] 60mm C stuf"
type textarea "x"
type input "[PERSON_NAME] 60mm C stu"
type textarea "x"
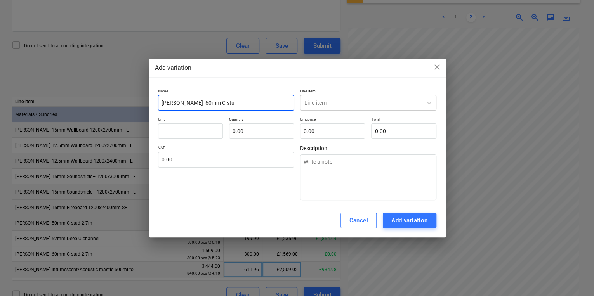
type input "[PERSON_NAME] 60mm C stud"
type textarea "x"
type input "[PERSON_NAME] 60mm C stud"
click at [184, 129] on input "text" at bounding box center [190, 132] width 65 height 16
drag, startPoint x: 329, startPoint y: 63, endPoint x: 266, endPoint y: 64, distance: 62.9
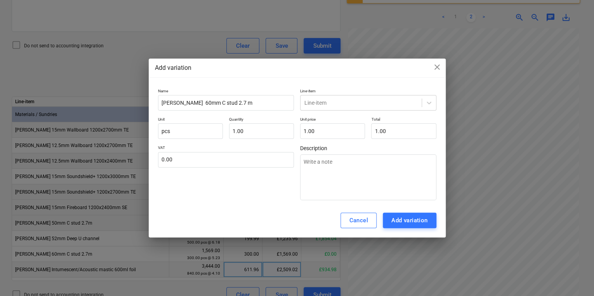
click at [266, 64] on div "Add variation close" at bounding box center [297, 67] width 285 height 9
click at [365, 220] on div "Cancel" at bounding box center [358, 221] width 19 height 10
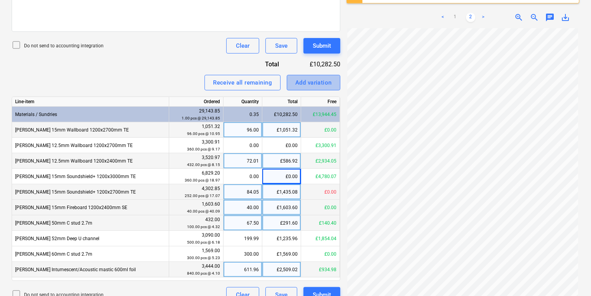
click at [322, 78] on div "Add variation" at bounding box center [314, 83] width 37 height 10
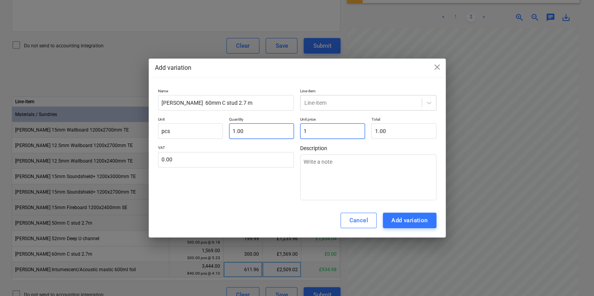
drag, startPoint x: 322, startPoint y: 130, endPoint x: 276, endPoint y: 130, distance: 46.2
click at [276, 130] on div "Unit pcs Quantity 1.00 Unit price 1 Total 1.00" at bounding box center [297, 128] width 278 height 22
click at [423, 221] on div "Add variation" at bounding box center [409, 221] width 37 height 10
click at [430, 99] on icon at bounding box center [429, 103] width 8 height 8
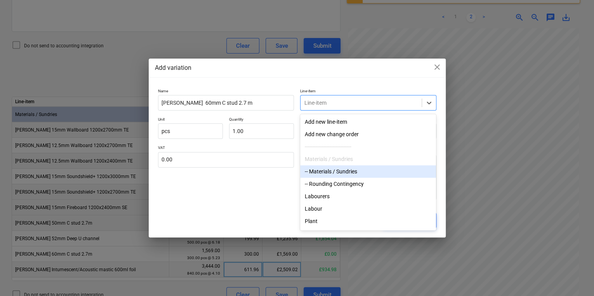
click at [334, 171] on div "-- Materials / Sundries" at bounding box center [368, 171] width 136 height 12
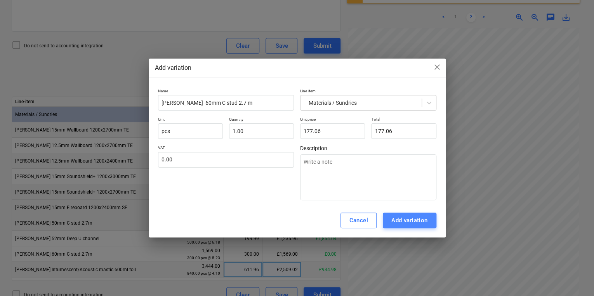
click at [396, 223] on div "Add variation" at bounding box center [409, 221] width 37 height 10
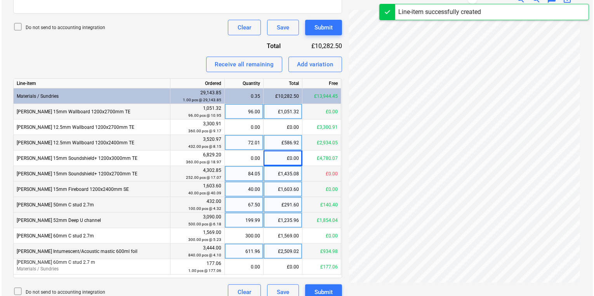
scroll to position [283, 0]
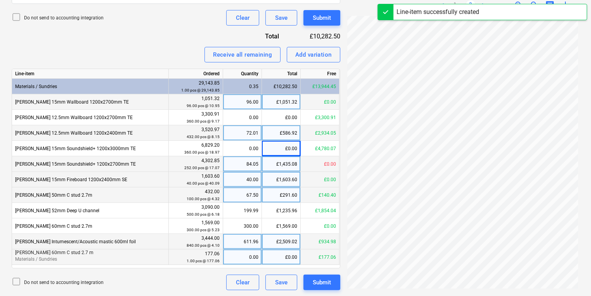
click at [244, 259] on div "0.00" at bounding box center [242, 258] width 32 height 16
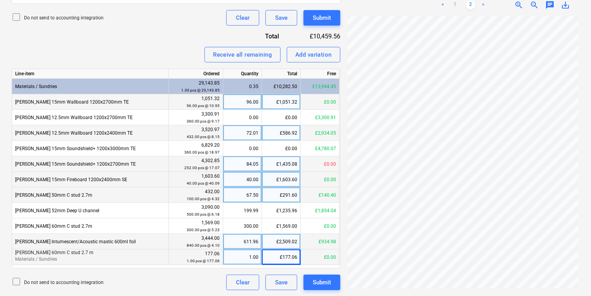
click at [25, 14] on div "Do not send to accounting integration" at bounding box center [58, 17] width 92 height 11
click at [323, 284] on div "Submit" at bounding box center [322, 283] width 18 height 10
